Goal: Transaction & Acquisition: Purchase product/service

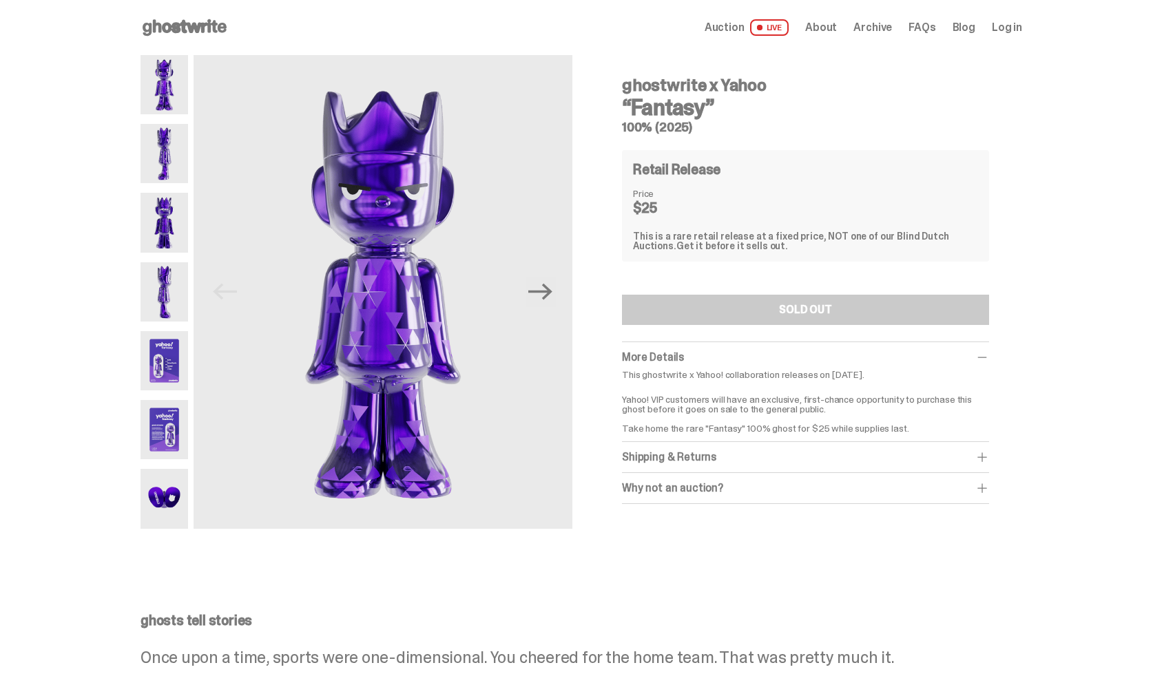
click at [832, 28] on span "About" at bounding box center [821, 27] width 32 height 11
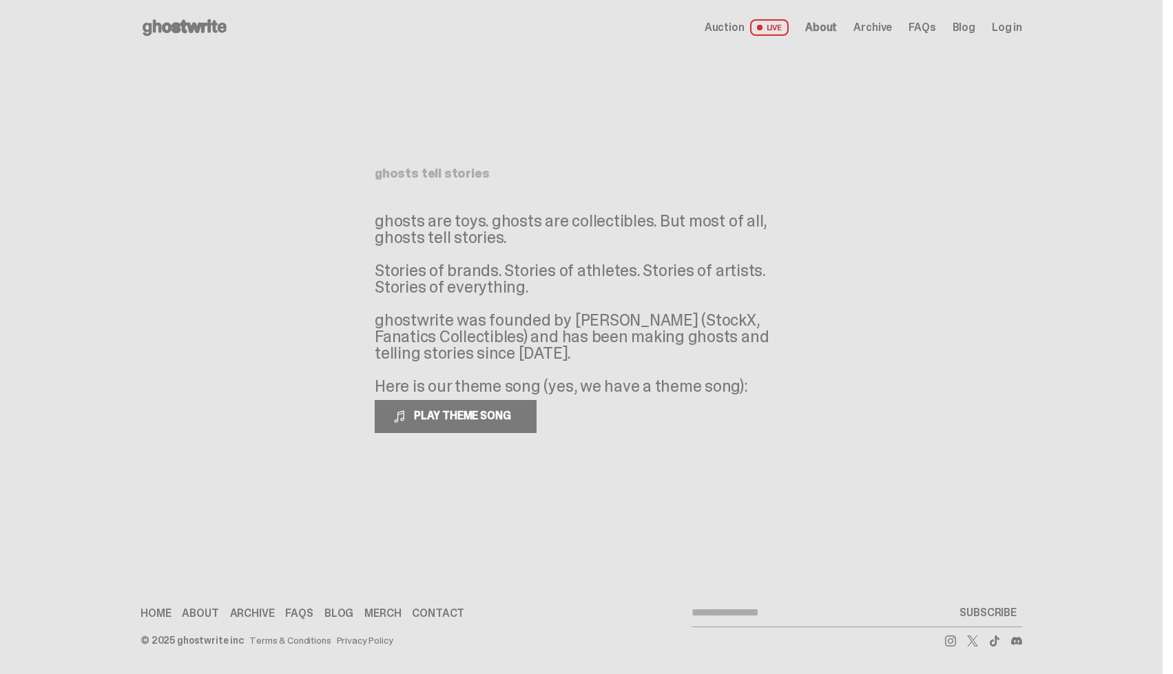
click at [739, 24] on span "Auction" at bounding box center [725, 27] width 40 height 11
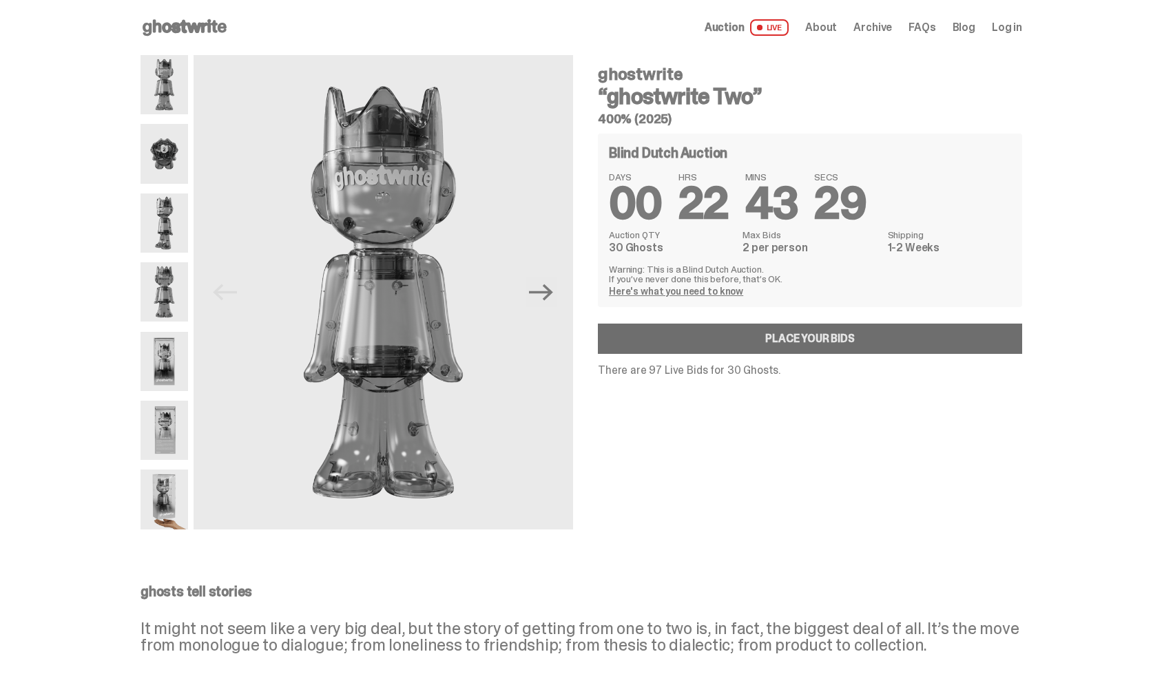
click at [840, 346] on link "Place your Bids" at bounding box center [810, 339] width 424 height 30
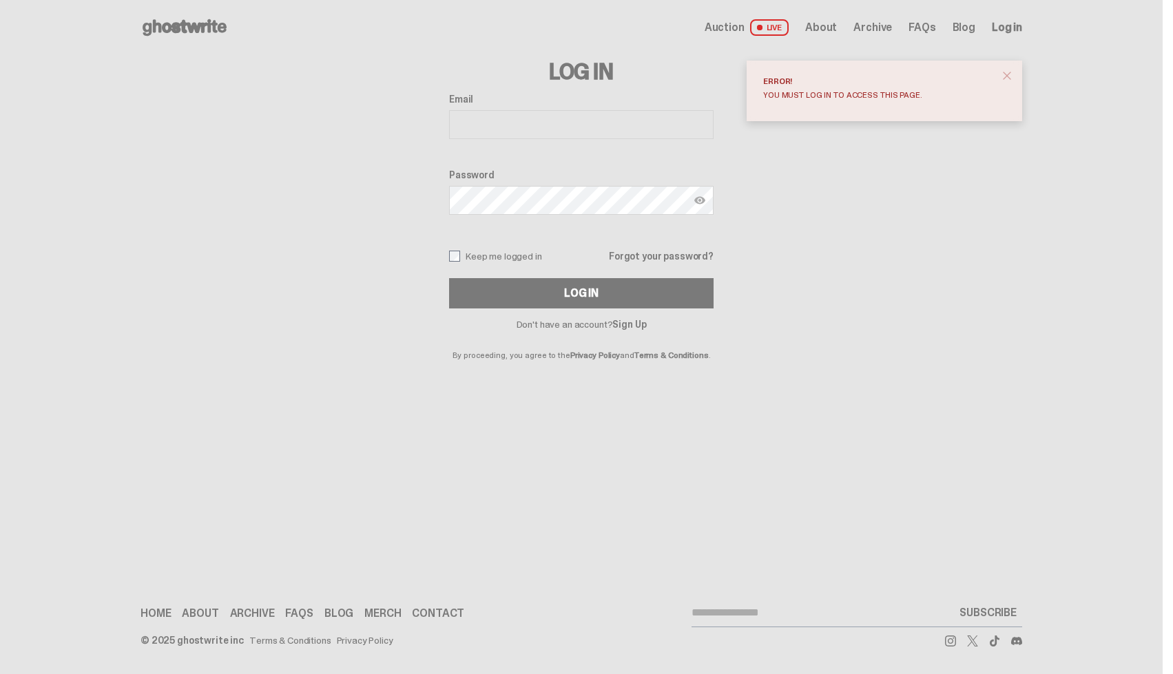
click at [1014, 74] on span "close" at bounding box center [1007, 76] width 14 height 14
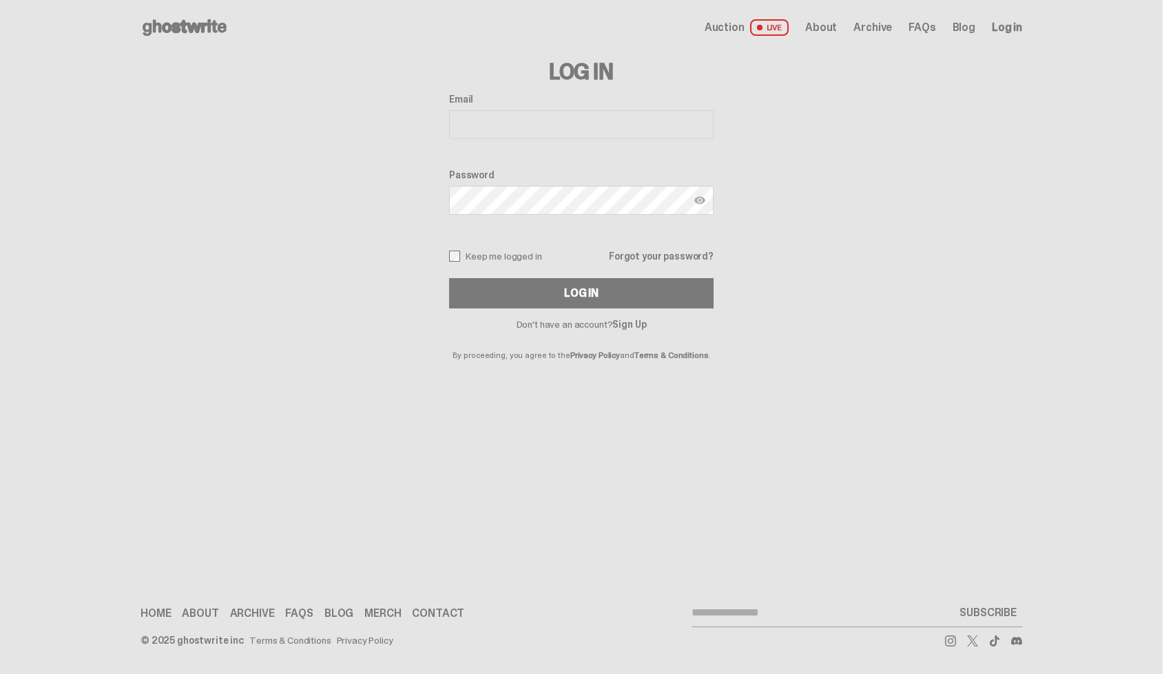
click at [637, 325] on link "Sign Up" at bounding box center [629, 324] width 34 height 12
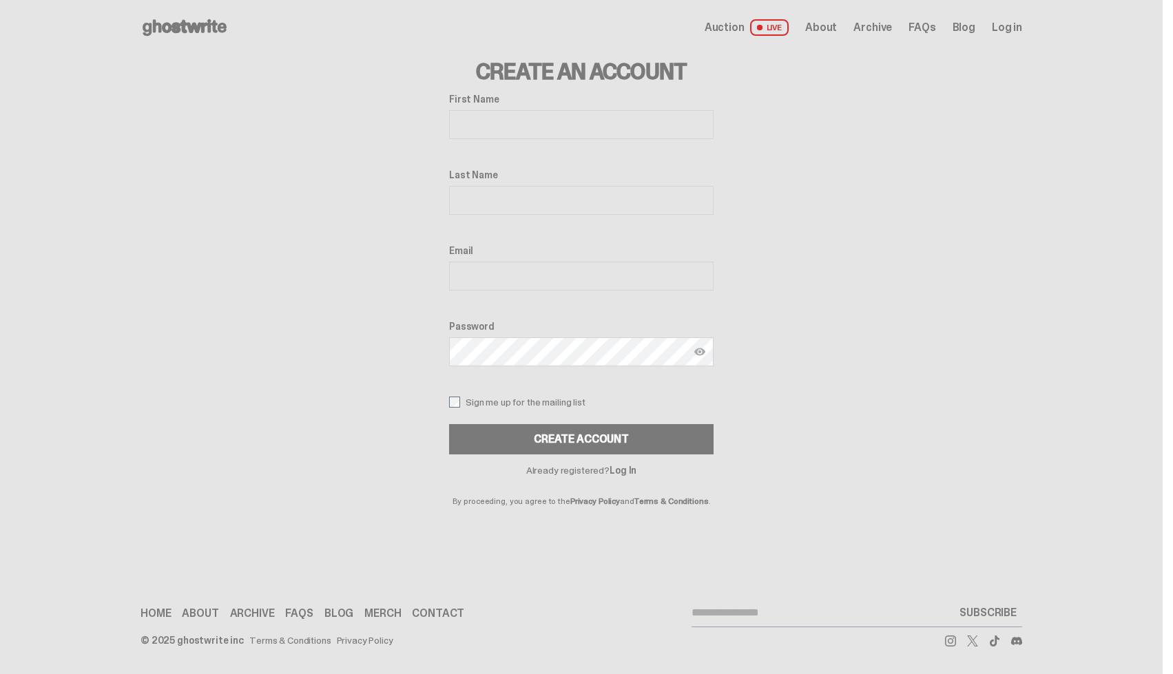
click at [512, 118] on input "First Name" at bounding box center [581, 124] width 265 height 29
type input "*****"
type input "*******"
type input "**********"
click at [449, 424] on button "Create Account" at bounding box center [581, 439] width 265 height 30
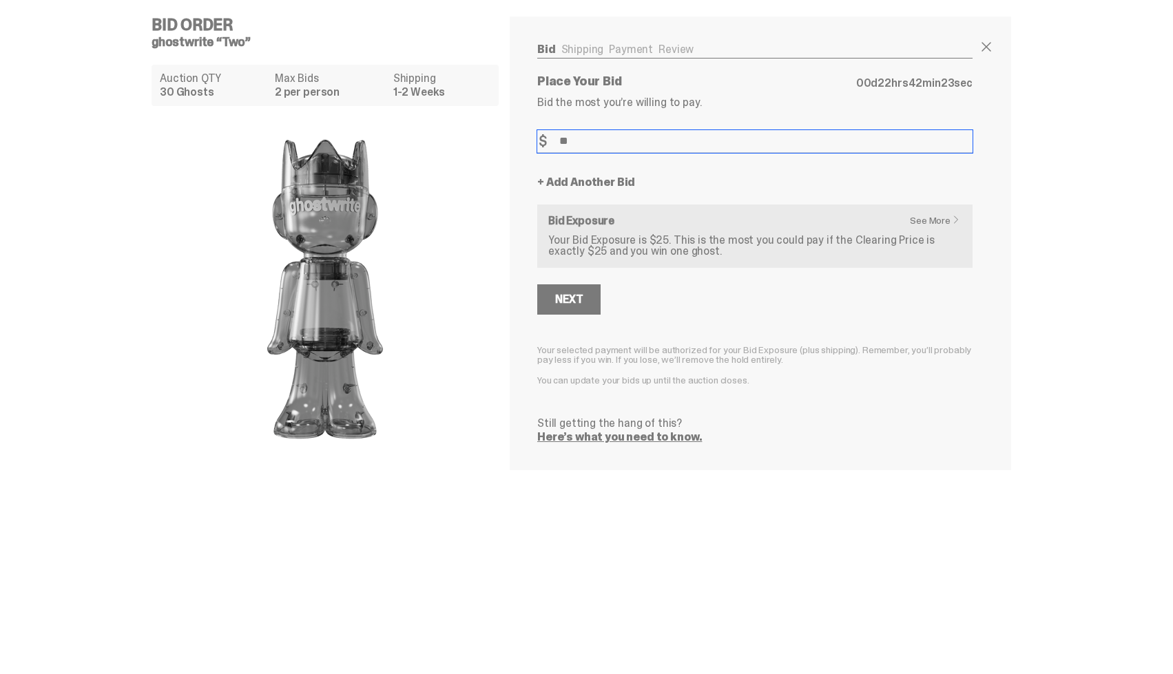
type input "**"
click at [938, 219] on link "See More" at bounding box center [938, 221] width 57 height 10
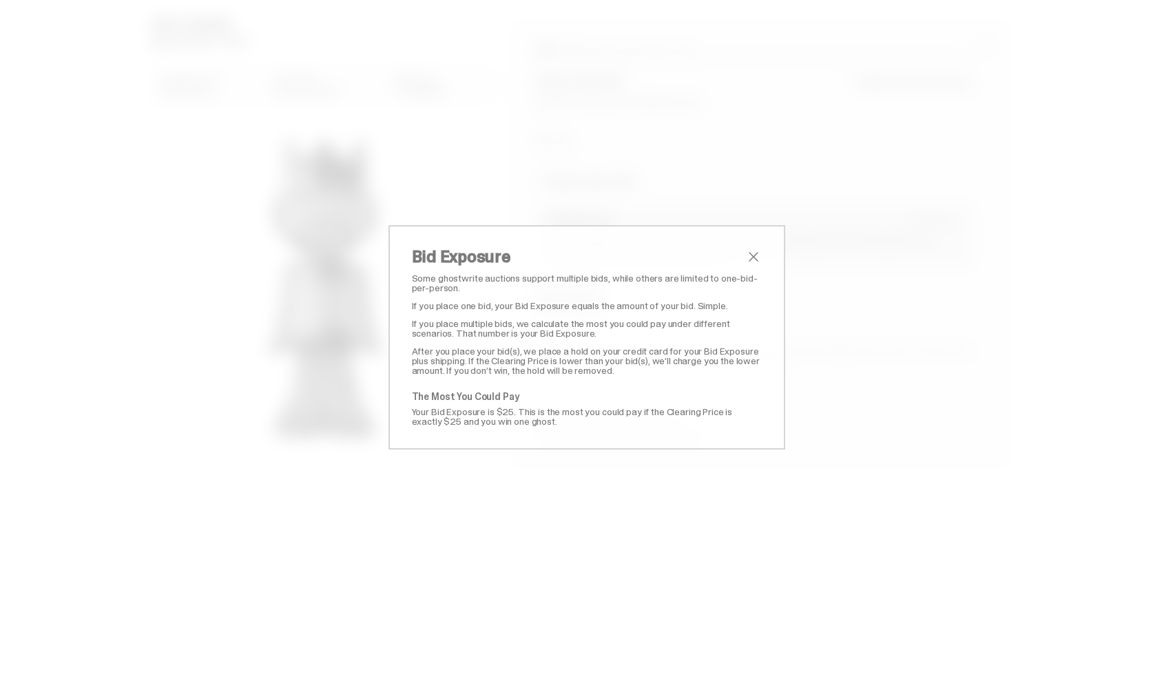
click at [757, 255] on span "close" at bounding box center [753, 257] width 17 height 17
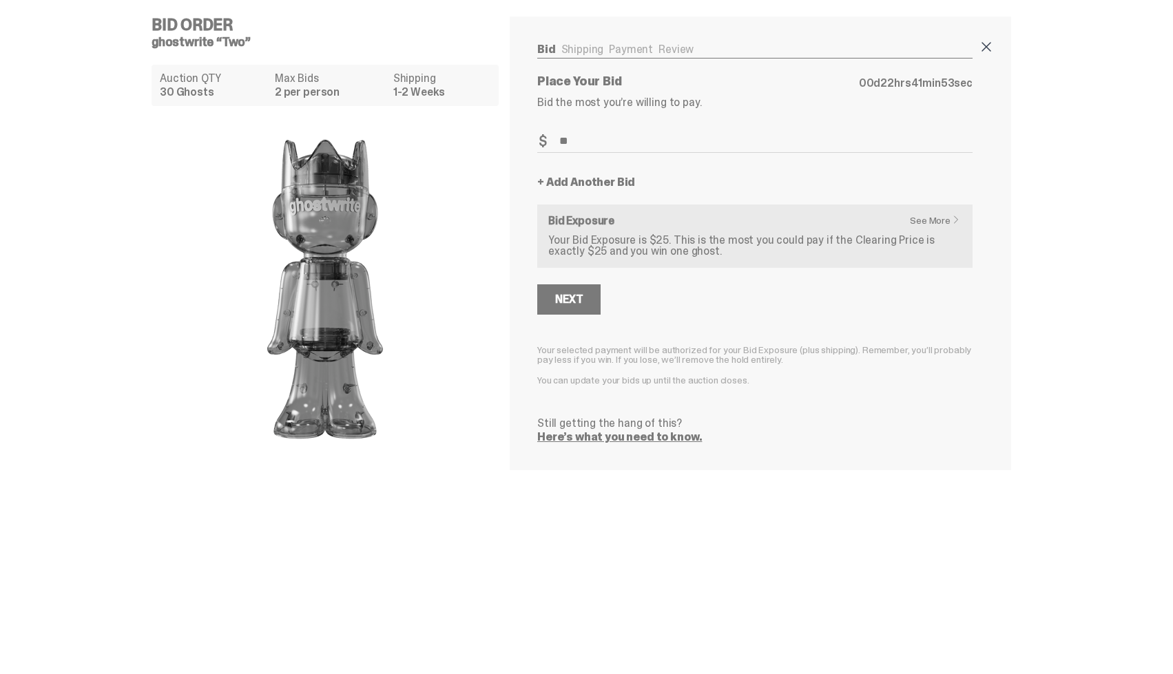
click at [989, 44] on span at bounding box center [986, 47] width 17 height 17
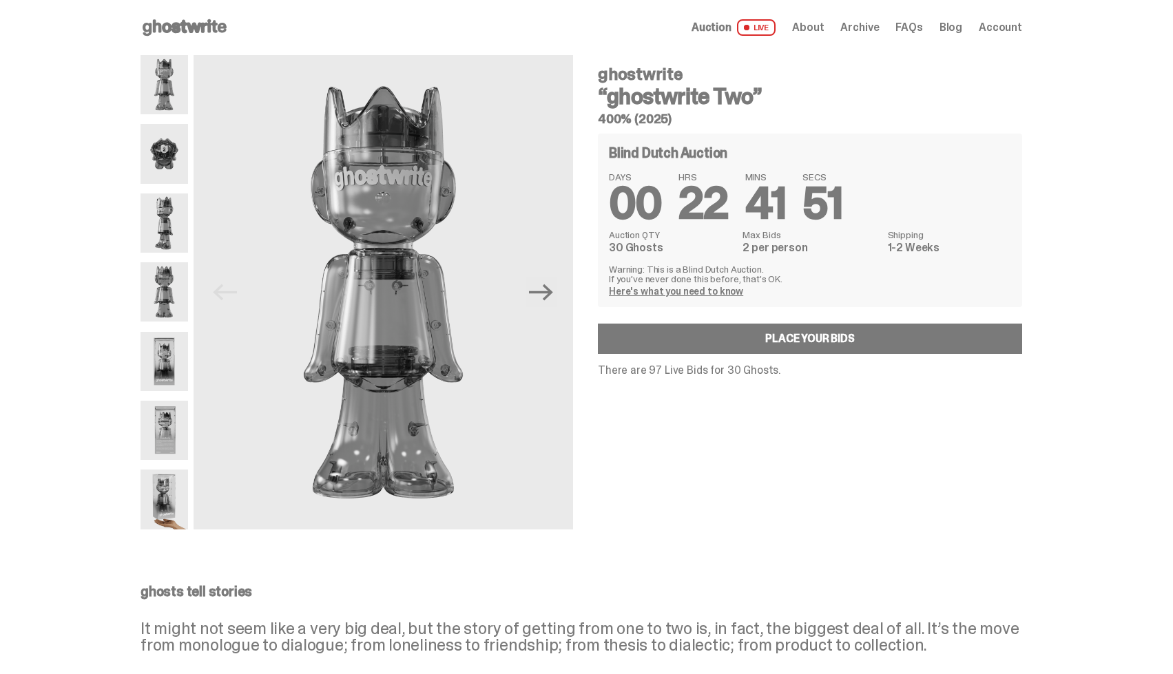
click at [860, 24] on span "Archive" at bounding box center [859, 27] width 39 height 11
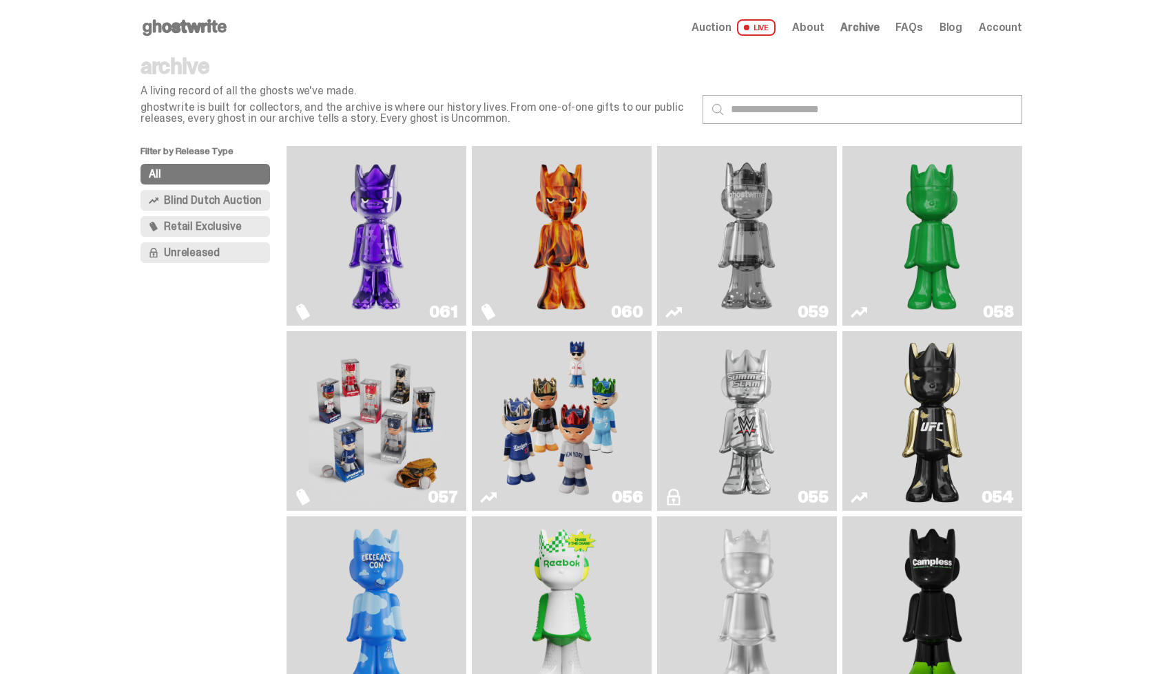
scroll to position [1, 0]
click at [212, 223] on span "Retail Exclusive" at bounding box center [202, 225] width 77 height 11
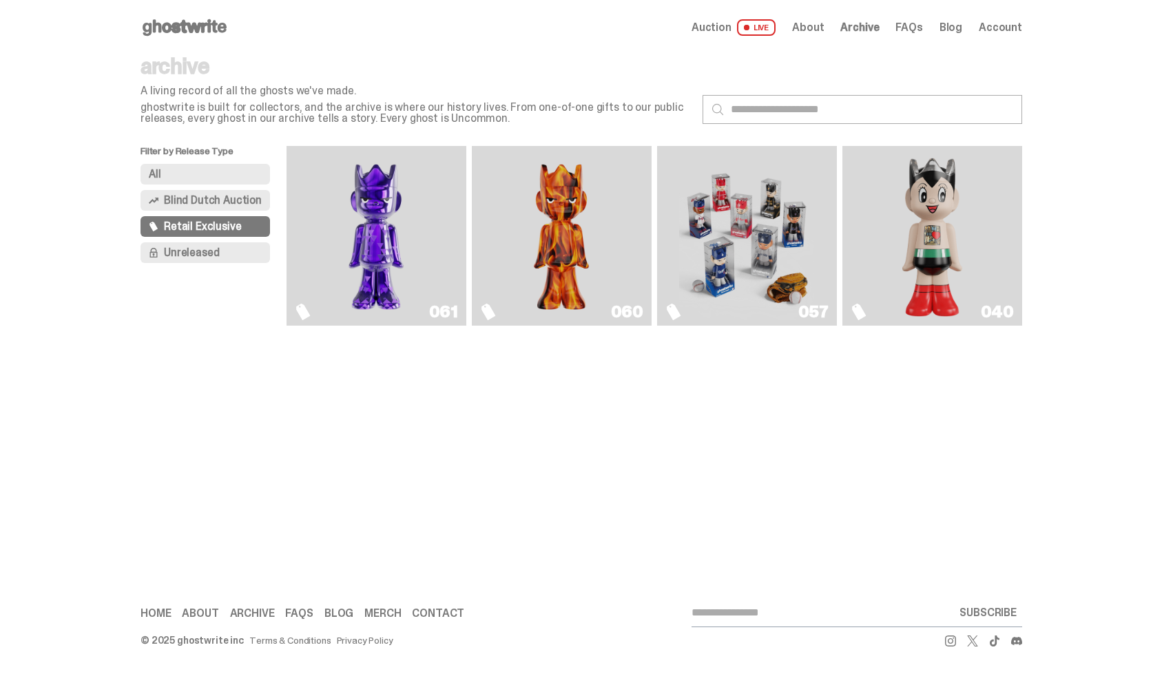
click at [559, 262] on img "Always On Fire" at bounding box center [561, 236] width 135 height 169
click at [798, 269] on img "Game Face (2025)" at bounding box center [746, 236] width 135 height 169
click at [957, 232] on img "Astro Boy (Heart)" at bounding box center [932, 236] width 73 height 169
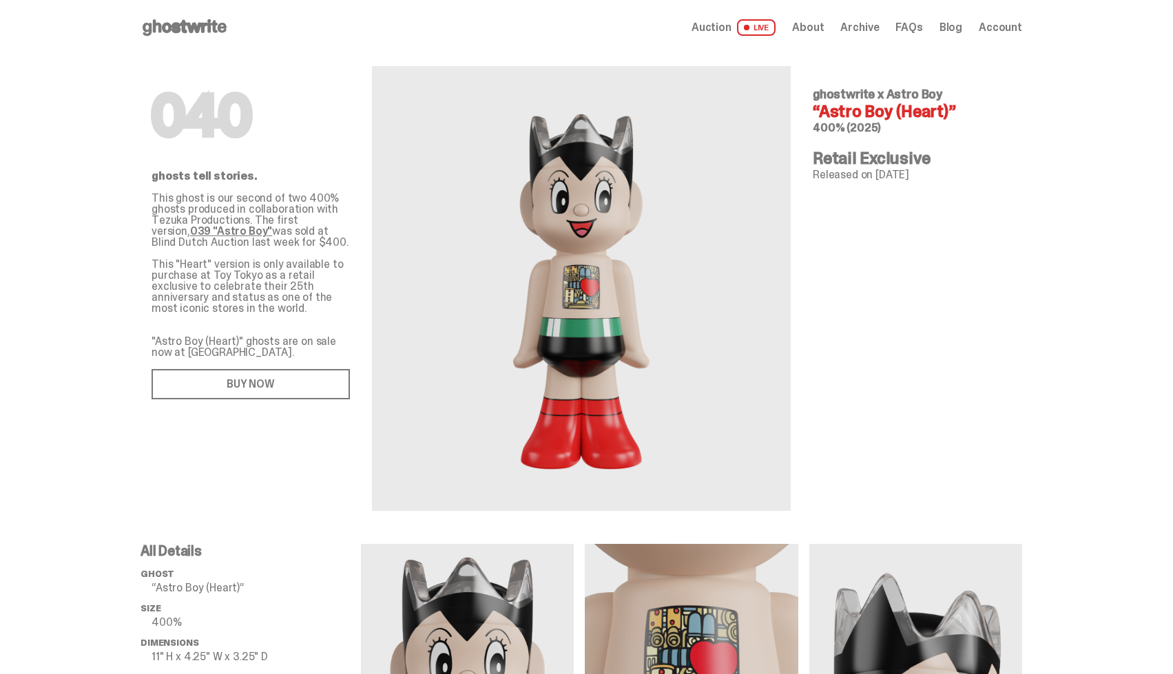
click at [874, 28] on span "Archive" at bounding box center [859, 27] width 39 height 11
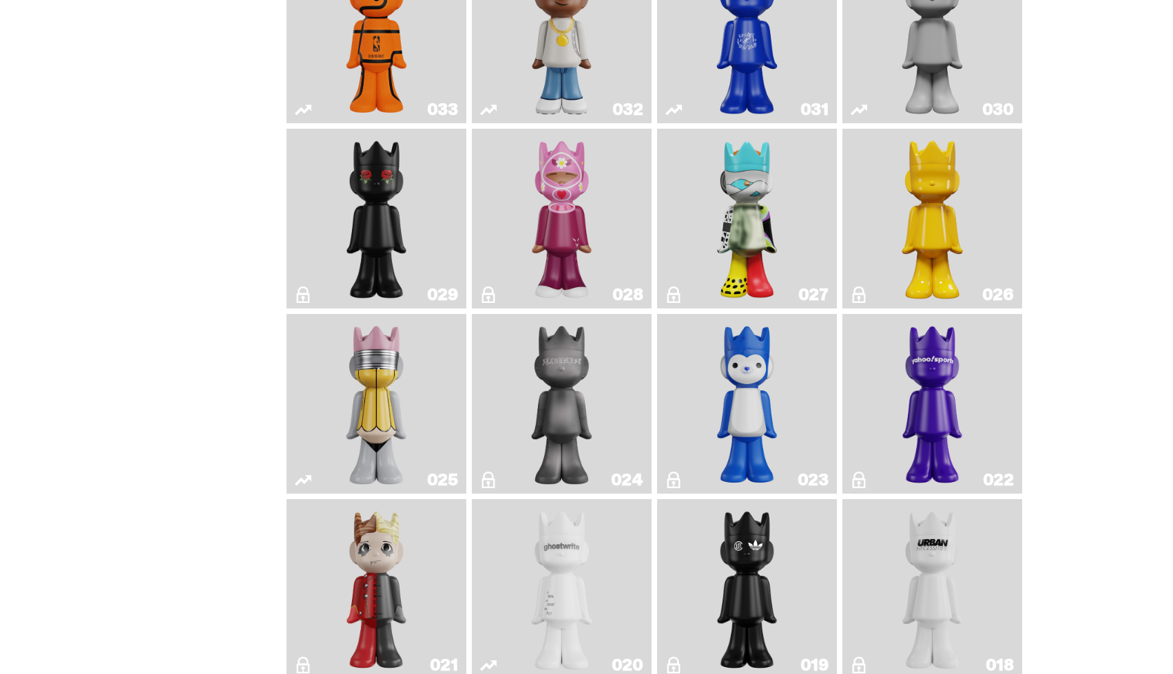
scroll to position [1501, 0]
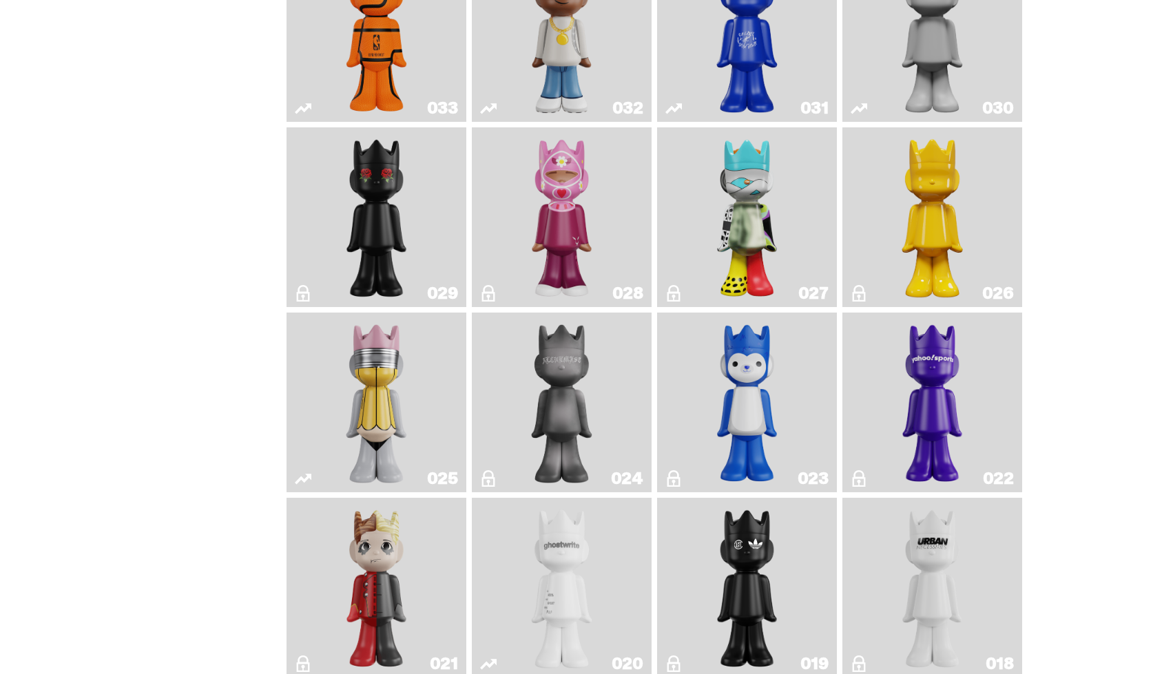
click at [924, 394] on img "Yahoo!" at bounding box center [932, 402] width 73 height 169
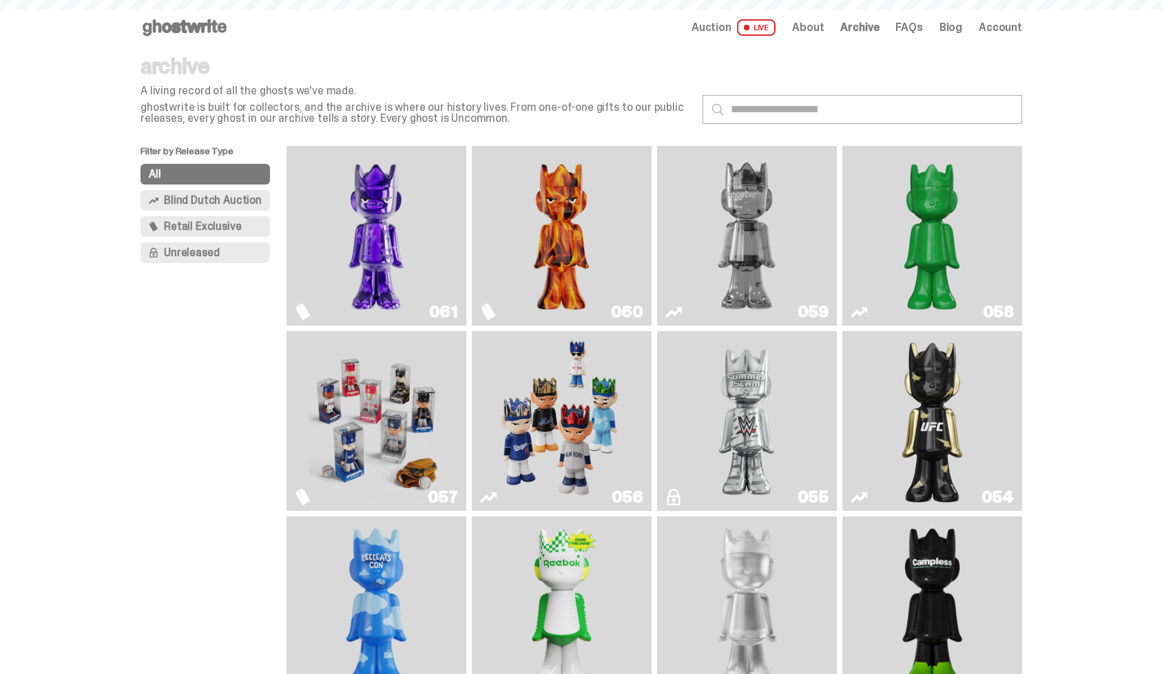
scroll to position [1501, 0]
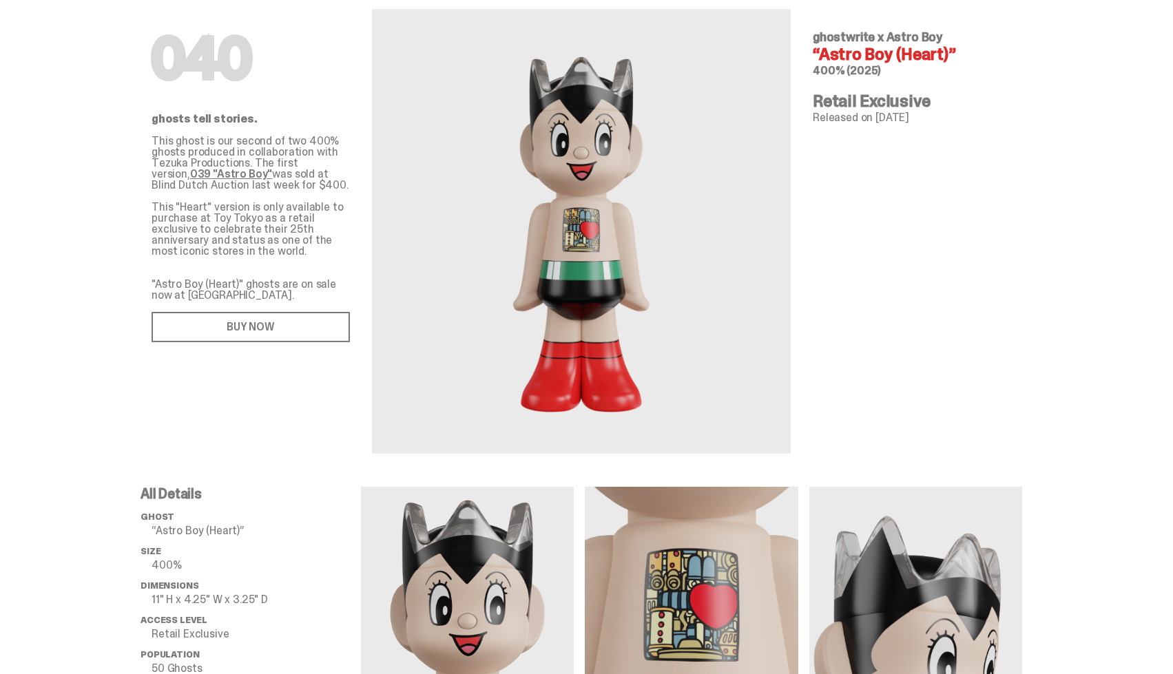
scroll to position [45, 0]
